Goal: Find specific page/section: Find specific page/section

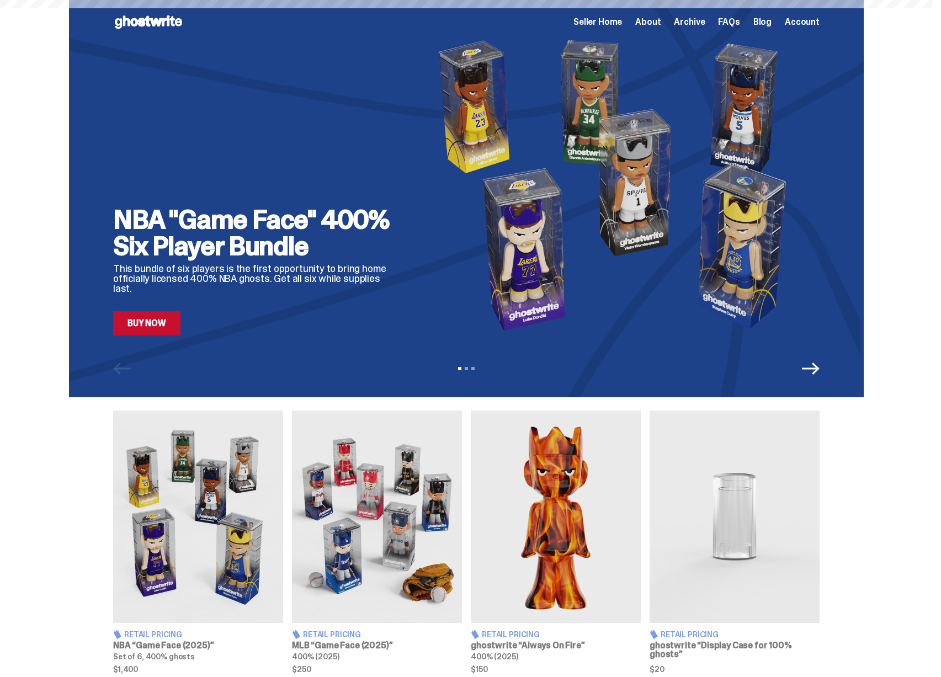
click at [604, 23] on span "Seller Home" at bounding box center [597, 22] width 49 height 9
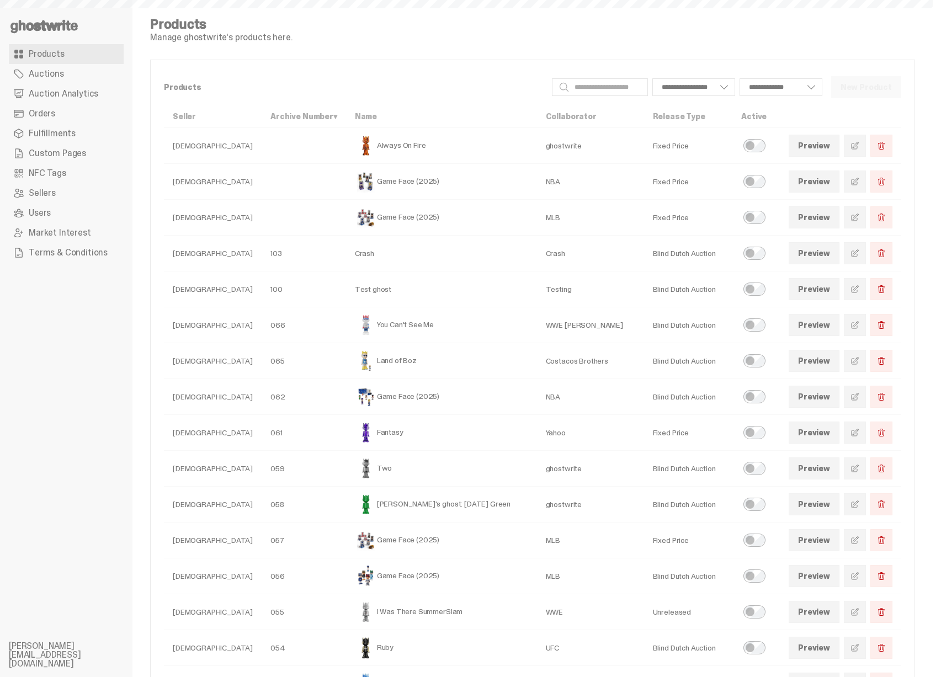
click at [859, 147] on span at bounding box center [854, 145] width 9 height 9
